Goal: Task Accomplishment & Management: Complete application form

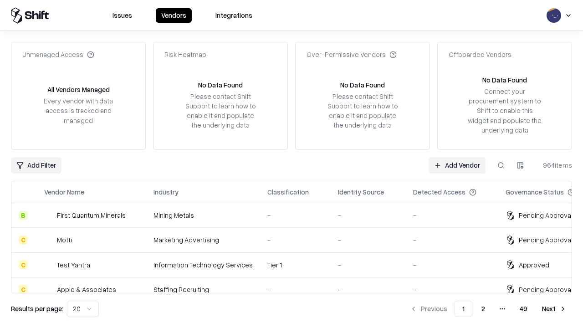
click at [457, 165] on link "Add Vendor" at bounding box center [456, 165] width 57 height 16
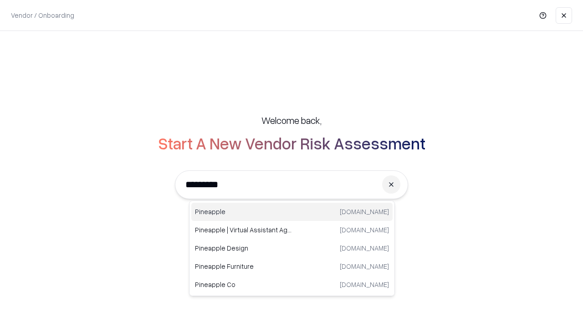
click at [292, 212] on div "Pineapple [DOMAIN_NAME]" at bounding box center [291, 212] width 201 height 18
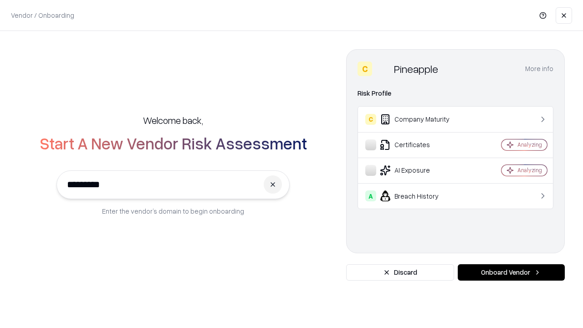
type input "*********"
click at [511, 272] on button "Onboard Vendor" at bounding box center [511, 272] width 107 height 16
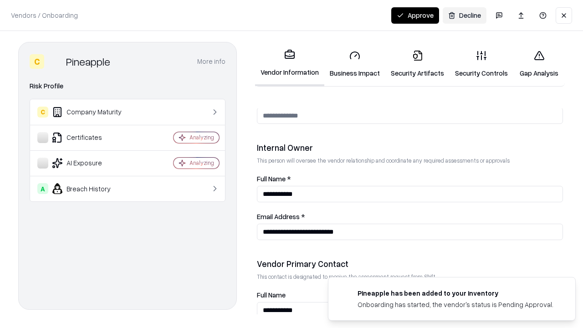
scroll to position [472, 0]
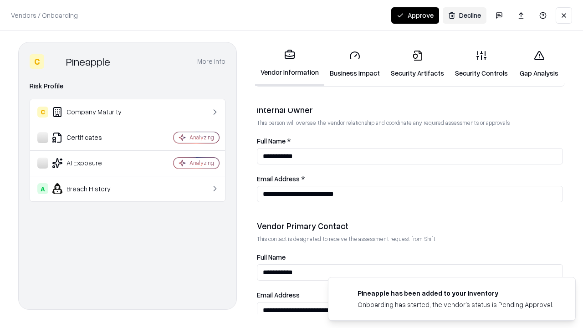
click at [355, 64] on link "Business Impact" at bounding box center [354, 64] width 61 height 42
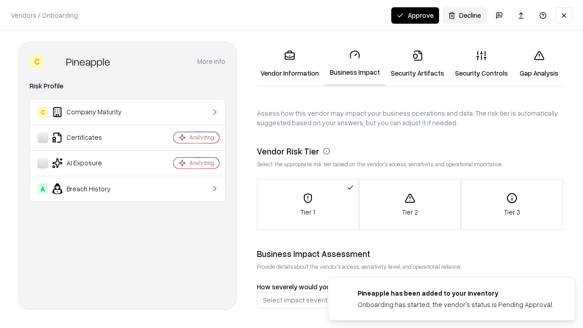
click at [417, 64] on link "Security Artifacts" at bounding box center [417, 64] width 64 height 42
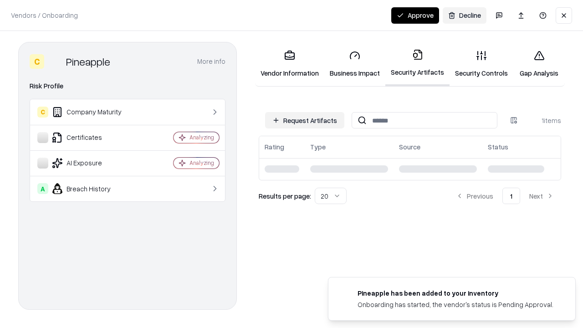
click at [305, 120] on button "Request Artifacts" at bounding box center [304, 120] width 79 height 16
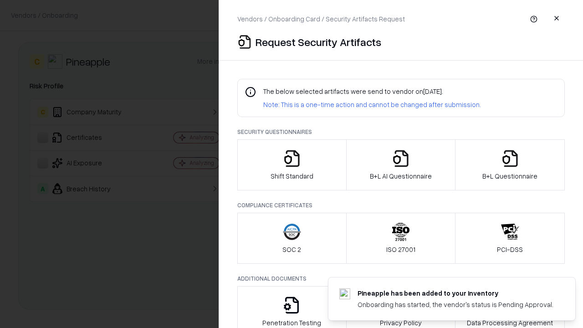
click at [291, 165] on icon "button" at bounding box center [292, 158] width 18 height 18
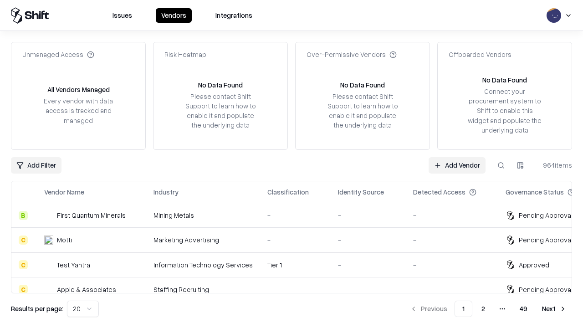
click at [457, 165] on link "Add Vendor" at bounding box center [456, 165] width 57 height 16
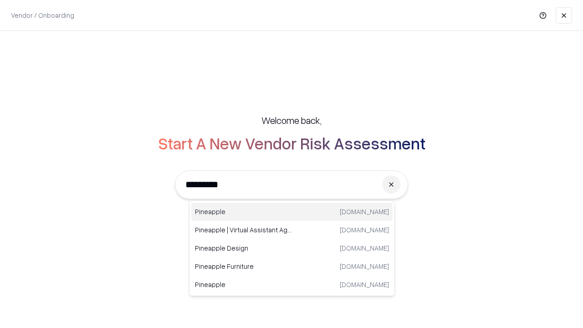
click at [292, 212] on div "Pineapple [DOMAIN_NAME]" at bounding box center [291, 212] width 201 height 18
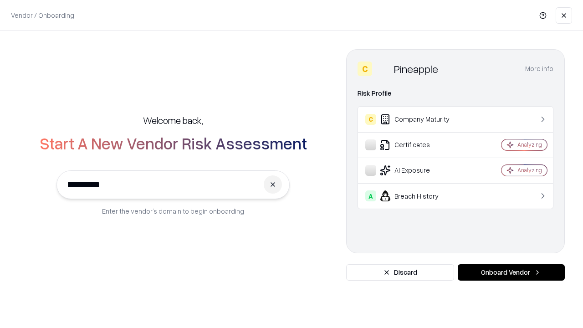
type input "*********"
click at [511, 272] on button "Onboard Vendor" at bounding box center [511, 272] width 107 height 16
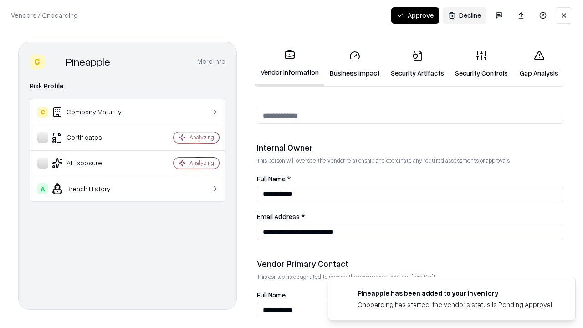
scroll to position [472, 0]
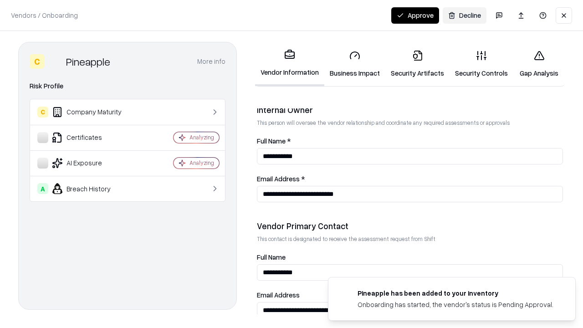
click at [415, 15] on button "Approve" at bounding box center [415, 15] width 48 height 16
